Goal: Check status

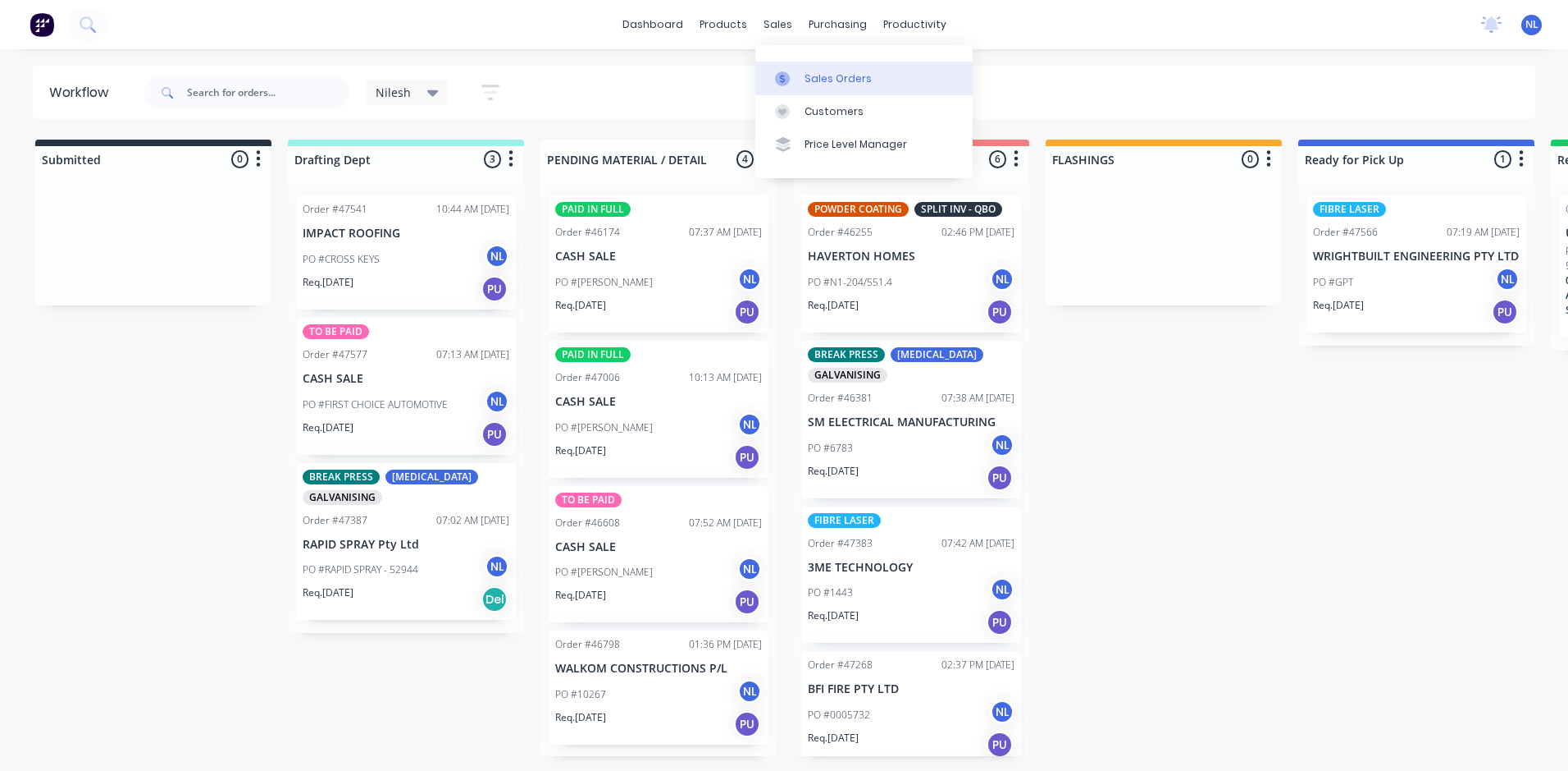
click at [816, 72] on div "Sales Orders" at bounding box center [839, 79] width 67 height 15
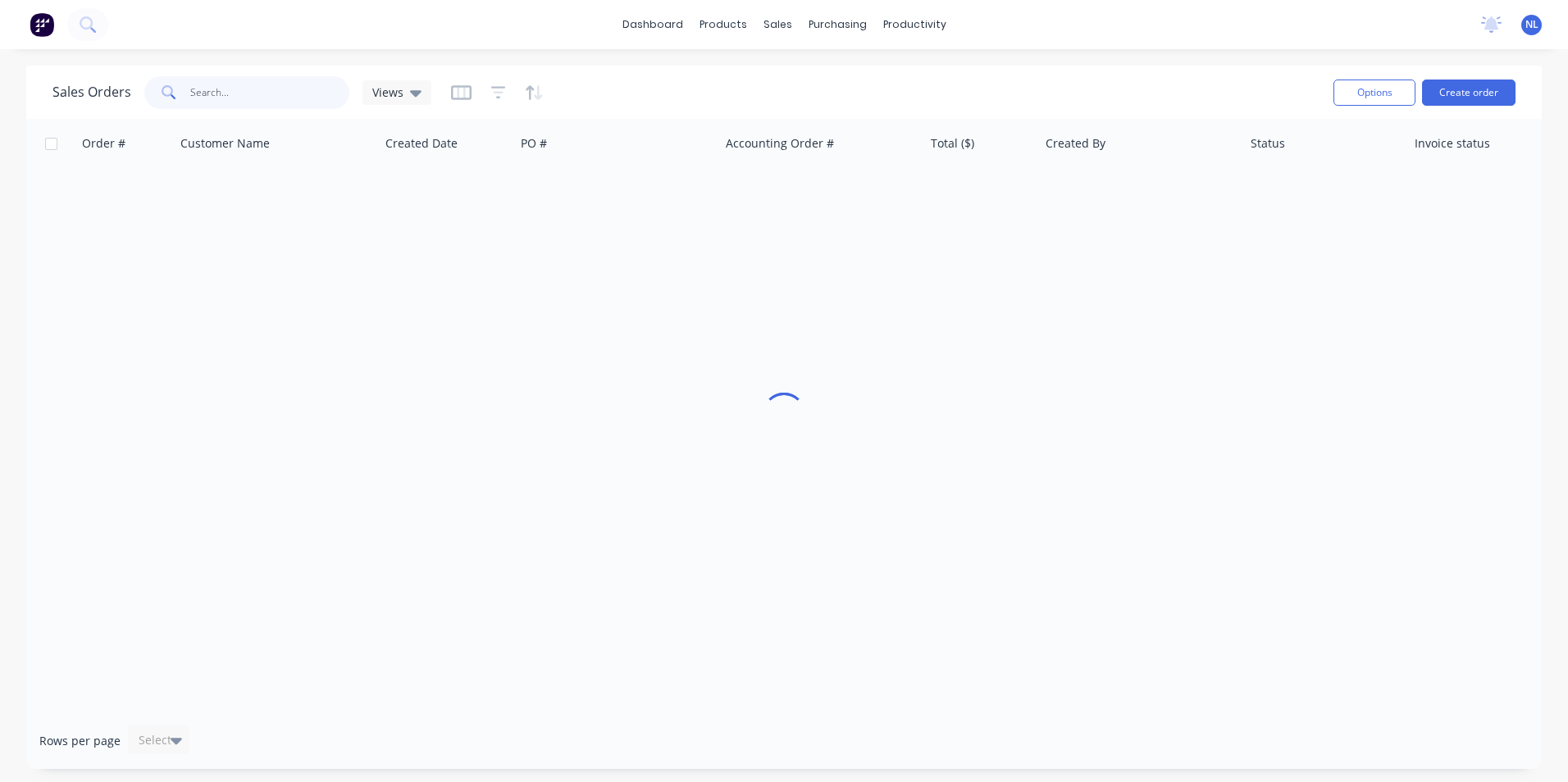
click at [207, 102] on input "text" at bounding box center [270, 92] width 160 height 33
paste input "43141"
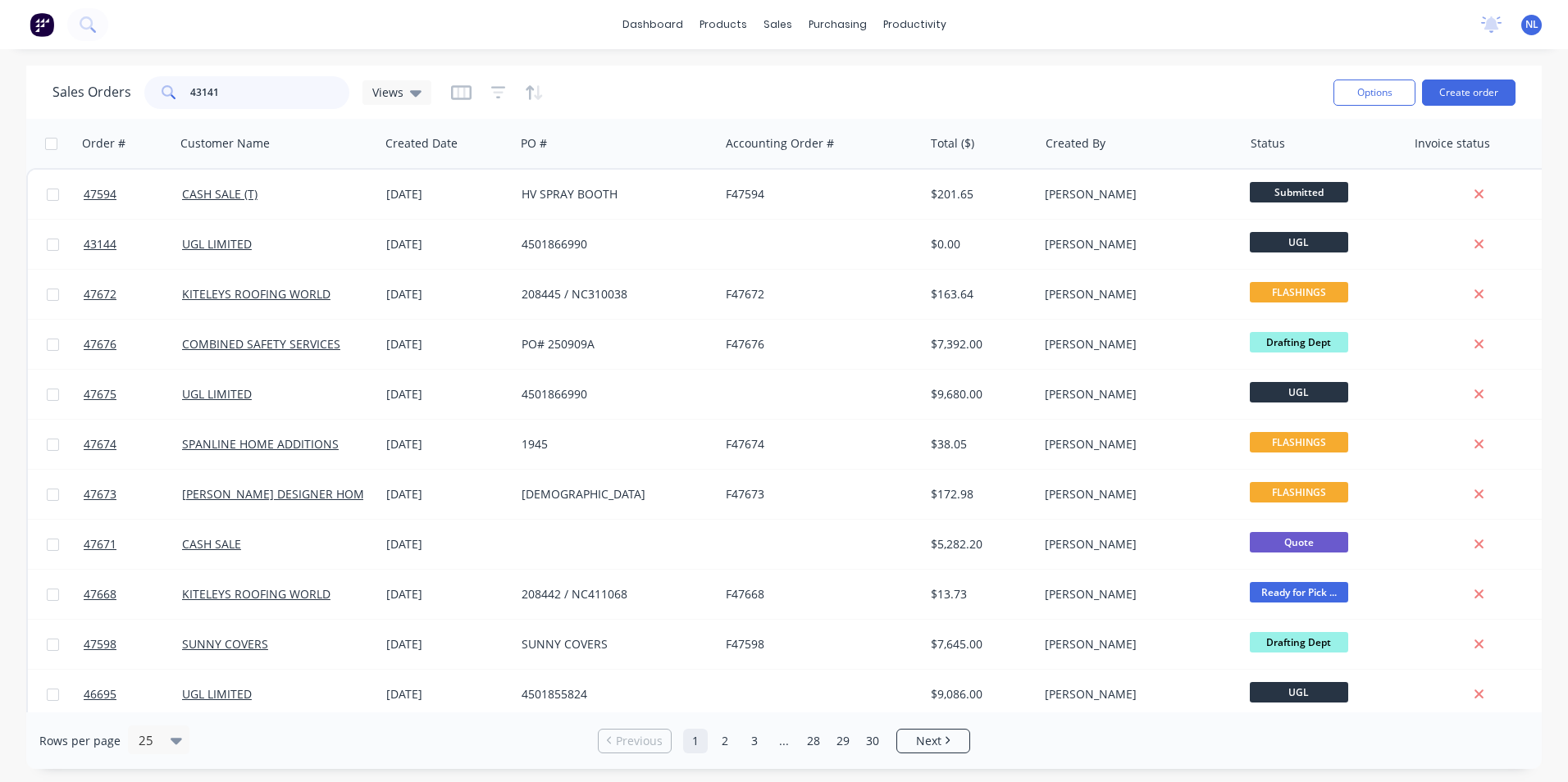
type input "43141"
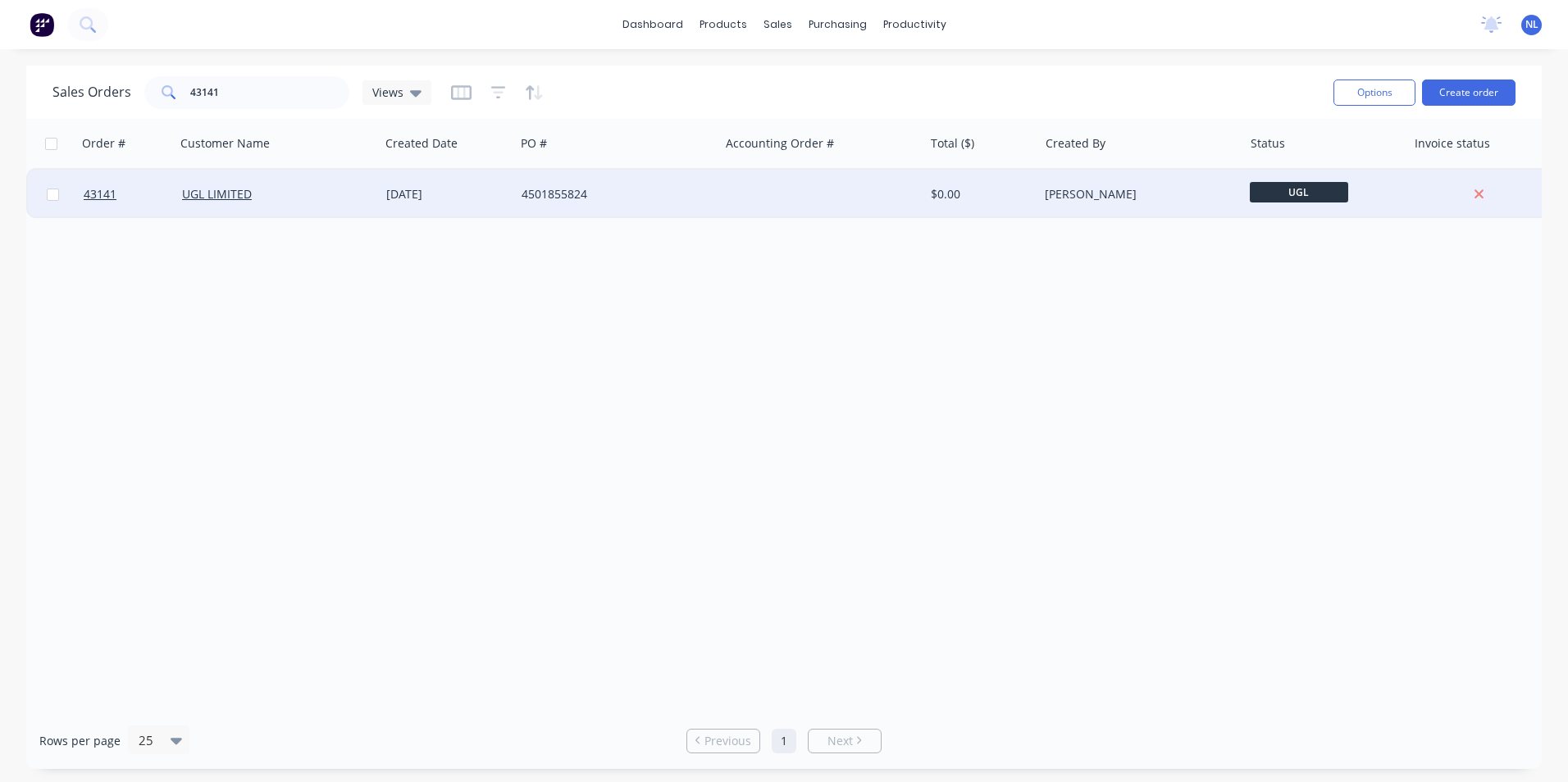
click at [911, 203] on div at bounding box center [821, 194] width 204 height 50
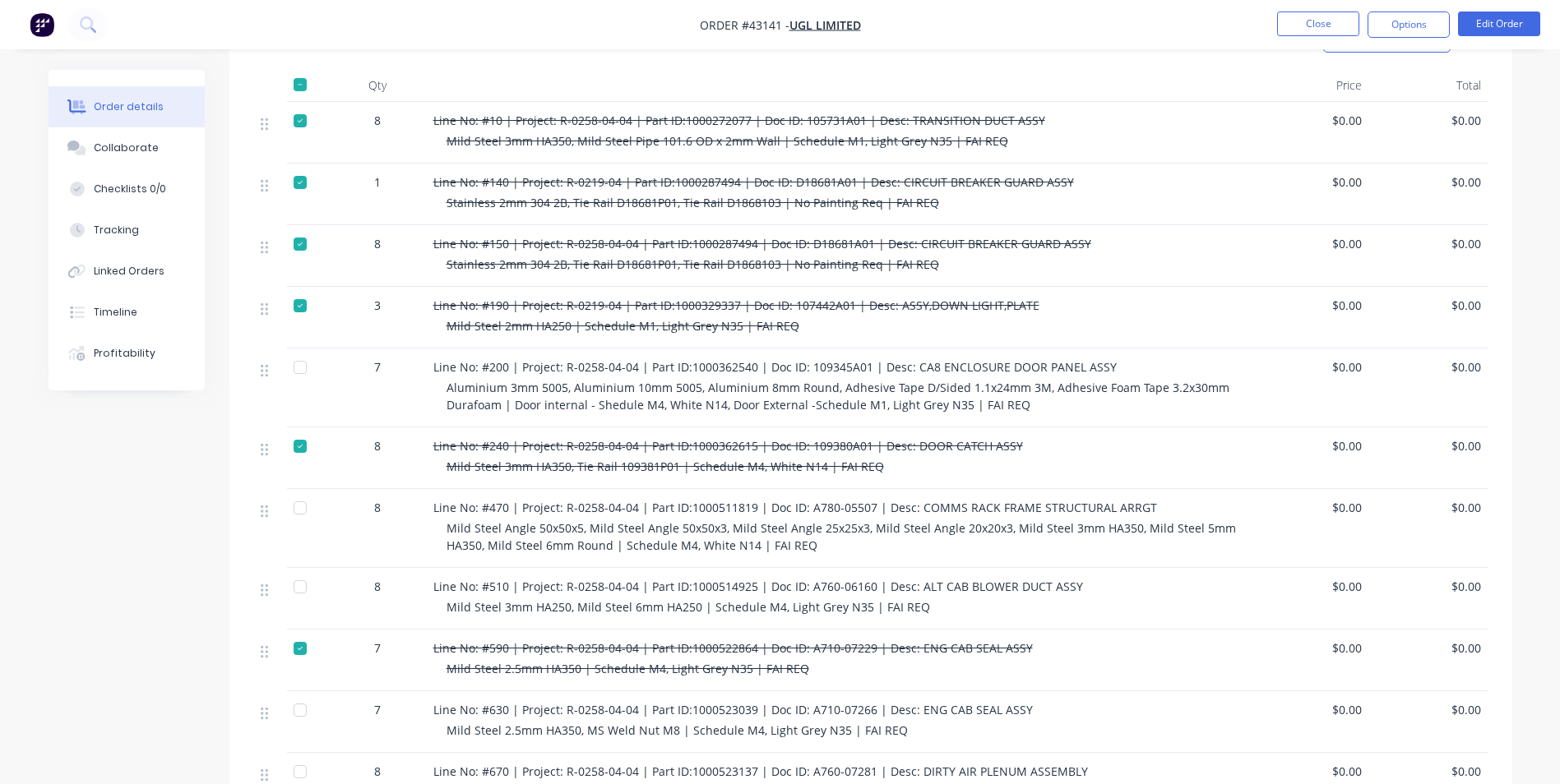
scroll to position [575, 0]
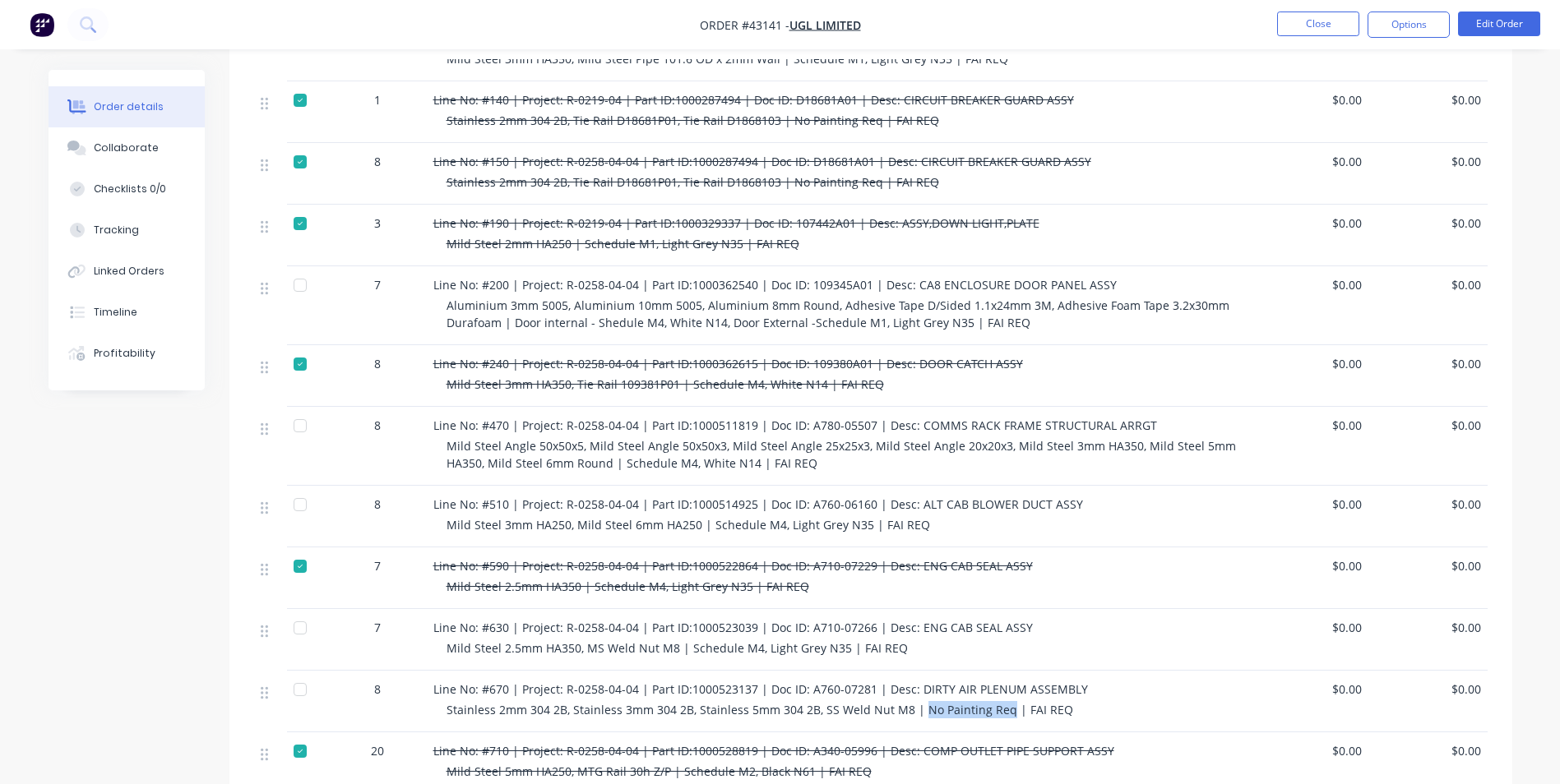
drag, startPoint x: 915, startPoint y: 658, endPoint x: 1000, endPoint y: 665, distance: 85.3
click at [1000, 702] on span "Stainless 2mm 304 2B, Stainless 3mm 304 2B, Stainless 5mm 304 2B, SS Weld Nut M…" at bounding box center [760, 710] width 627 height 16
copy span "No Painting Req"
